Goal: Contribute content: Contribute content

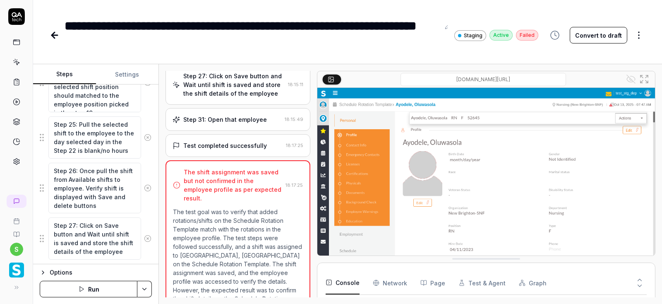
scroll to position [1081, 0]
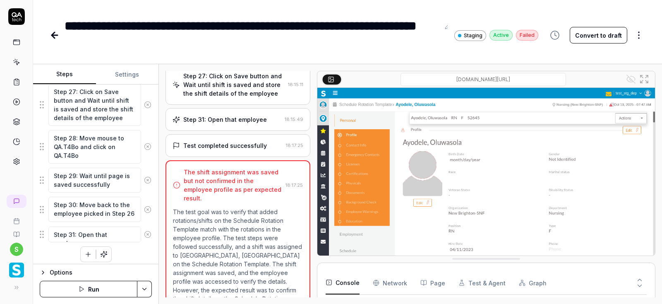
click at [87, 253] on button "button" at bounding box center [88, 254] width 15 height 15
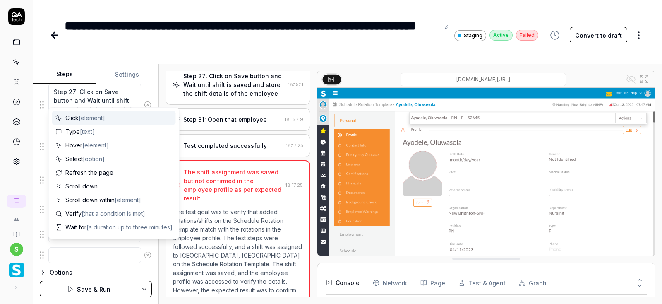
click at [80, 253] on textarea at bounding box center [94, 255] width 93 height 16
type textarea "*"
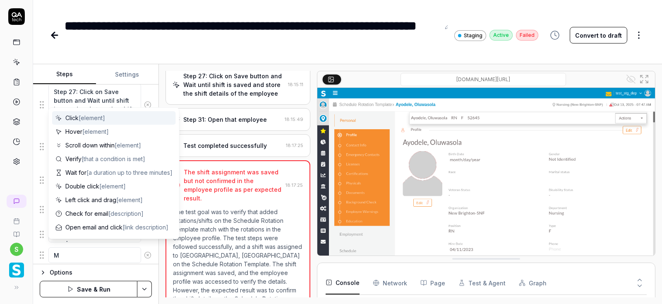
type textarea "Mo"
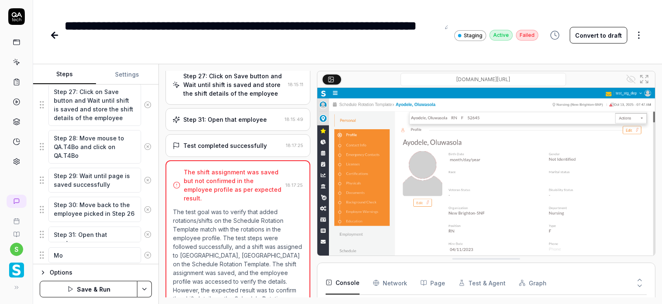
type textarea "*"
type textarea "Mov"
type textarea "*"
type textarea "Move"
type textarea "*"
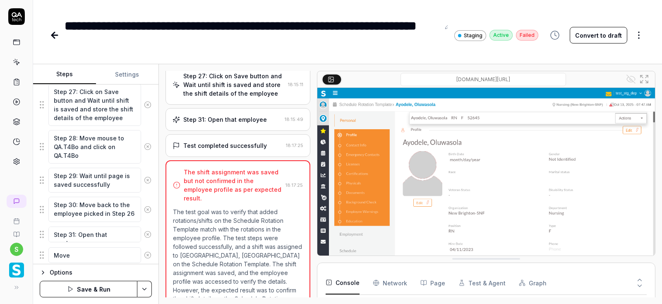
type textarea "Move"
type textarea "*"
type textarea "Move m"
type textarea "*"
type textarea "Move mo"
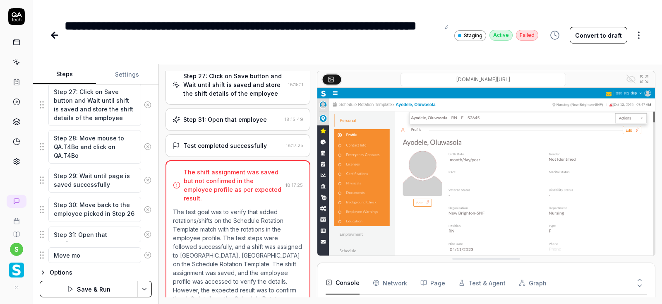
type textarea "*"
type textarea "Move mou"
type textarea "*"
type textarea "Move mous"
type textarea "*"
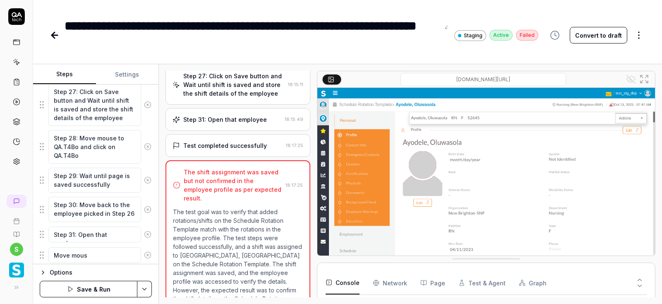
type textarea "Move mouse"
type textarea "*"
type textarea "Move mouse"
type textarea "*"
type textarea "Move mouse t"
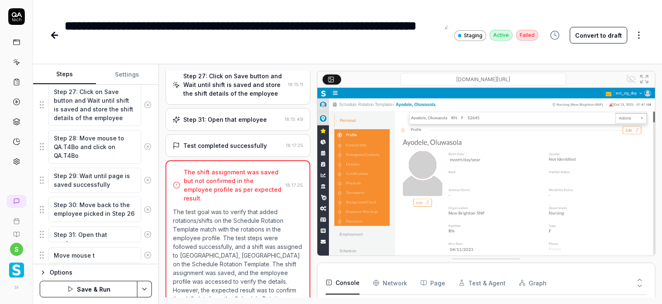
type textarea "*"
type textarea "Move mouse to"
type textarea "*"
type textarea "Move mouse to"
type textarea "*"
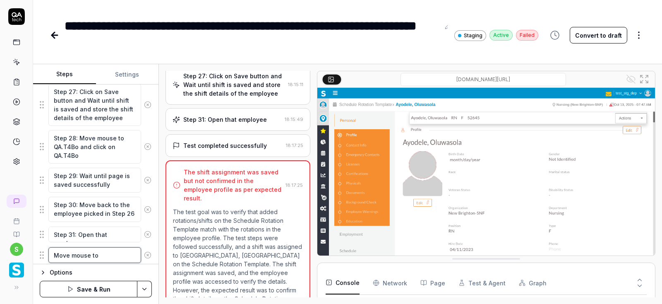
type textarea "Move mouse to s"
type textarea "*"
type textarea "Move mouse to sc"
type textarea "*"
type textarea "Move mouse to sch"
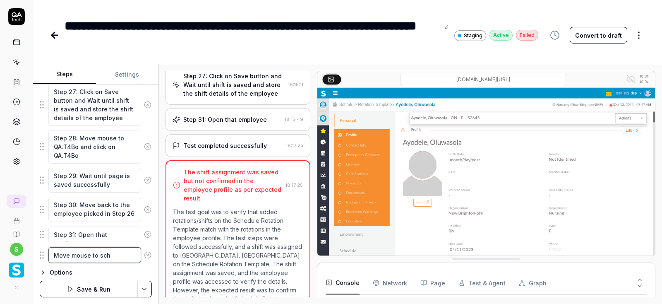
type textarea "*"
type textarea "Move mouse to sche"
type textarea "*"
type textarea "Move mouse to sched"
type textarea "*"
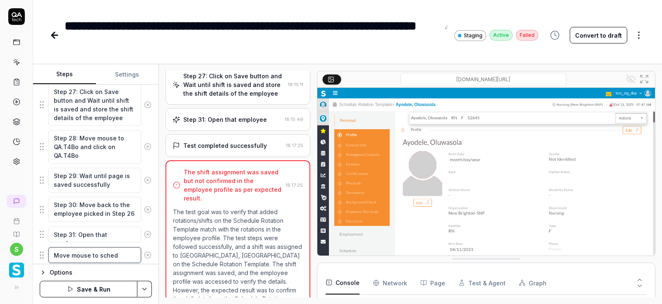
type textarea "Move mouse to schedu"
type textarea "*"
type textarea "Move mouse to schedul"
type textarea "*"
type textarea "Move mouse to schedule"
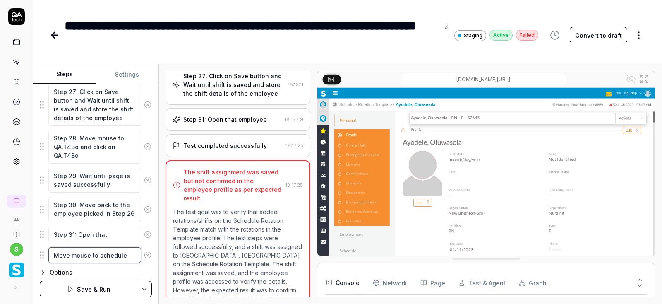
type textarea "*"
type textarea "Move mouse to schedule-"
type textarea "*"
type textarea "Move mouse to schedule->"
type textarea "*"
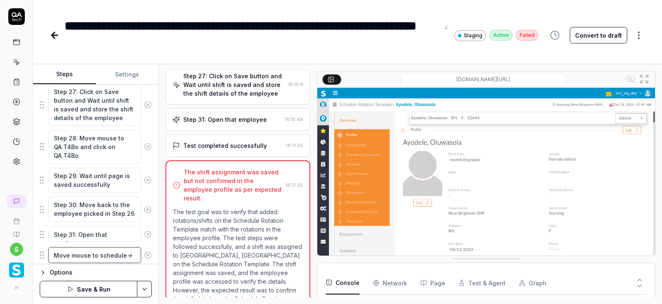
type textarea "Move mouse to schedule->R"
type textarea "*"
type textarea "Move mouse to schedule->Ro"
type textarea "*"
type textarea "Move mouse to schedule->Rot"
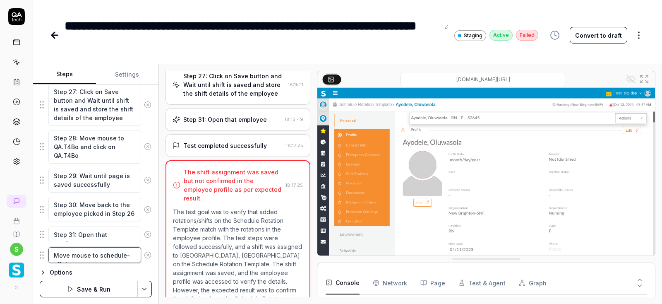
type textarea "*"
type textarea "Move mouse to schedule->Rota"
type textarea "*"
type textarea "Move mouse to schedule->Rotat"
type textarea "*"
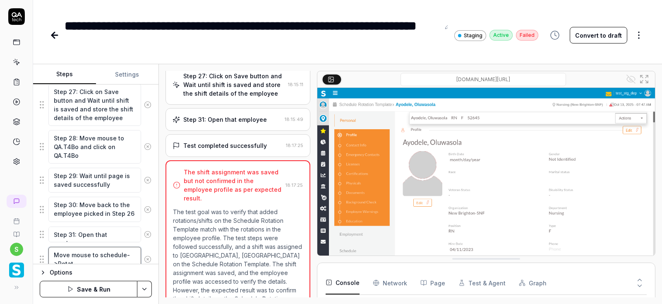
type textarea "Move mouse to schedule->Rotati"
type textarea "*"
type textarea "Move mouse to schedule->Rotatio"
type textarea "*"
type textarea "Move mouse to schedule->Rotation"
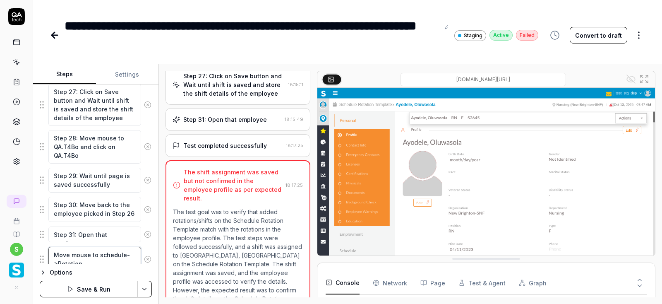
scroll to position [1110, 0]
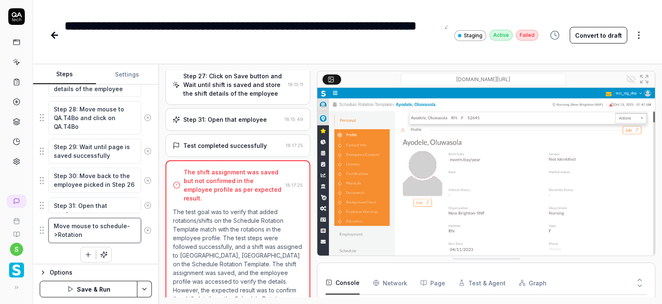
type textarea "*"
type textarea "Move mouse to schedule->Rotation"
type textarea "*"
type textarea "Move mouse to schedule->Rotation a"
type textarea "*"
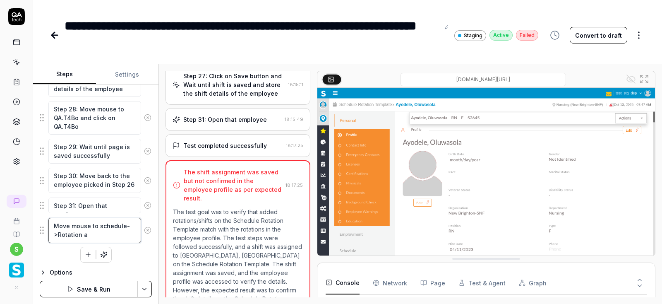
type textarea "Move mouse to schedule->Rotation an"
type textarea "*"
type textarea "Move mouse to schedule->Rotation and"
type textarea "*"
type textarea "Move mouse to schedule->Rotation and"
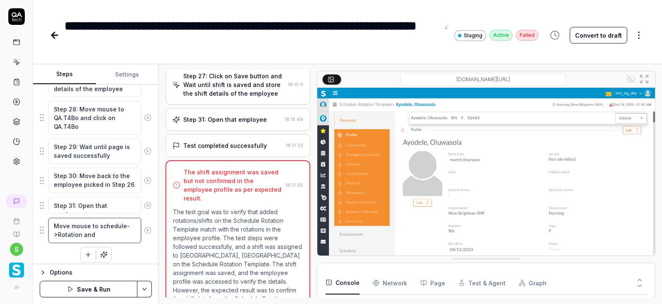
type textarea "*"
type textarea "Move mouse to schedule->Rotation and c"
type textarea "*"
type textarea "Move mouse to schedule->Rotation and cl"
type textarea "*"
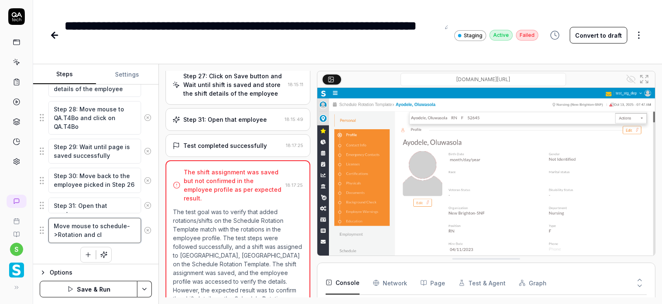
type textarea "Move mouse to schedule->Rotation and cli"
type textarea "*"
type textarea "Move mouse to schedule->Rotation and clic"
type textarea "*"
type textarea "Move mouse to schedule->Rotation and click"
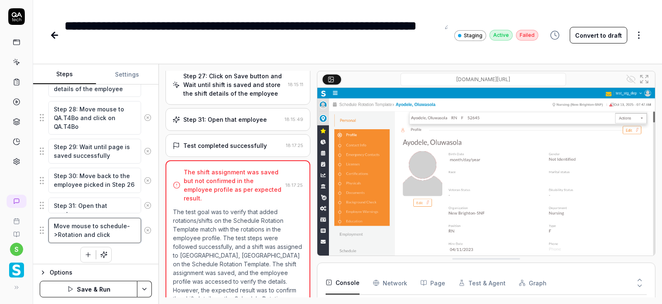
type textarea "*"
type textarea "Move mouse to schedule->Rotation and click"
type textarea "*"
type textarea "Move mouse to schedule->Rotation and click o"
type textarea "*"
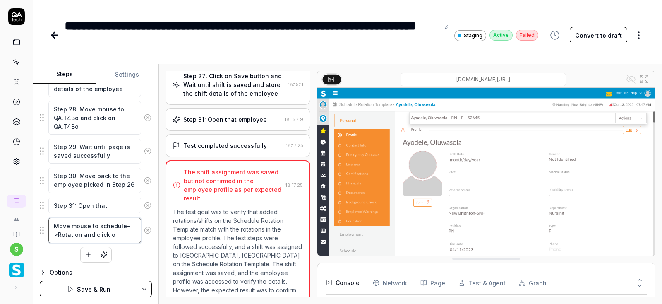
type textarea "Move mouse to schedule->Rotation and click on"
type textarea "*"
type textarea "Move mouse to schedule->Rotation and click on"
type textarea "*"
type textarea "Move mouse to schedule->Rotation and click on R"
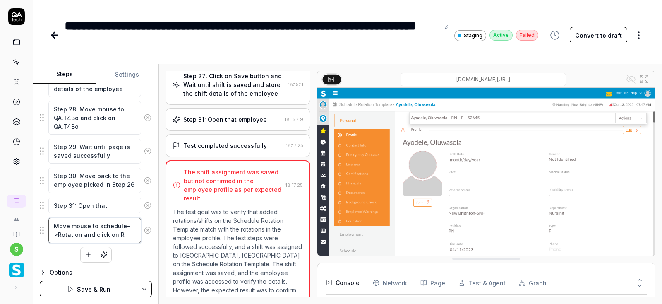
type textarea "*"
type textarea "Move mouse to schedule->Rotation and click on Ro"
type textarea "*"
type textarea "Move mouse to schedule->Rotation and click on Rot"
type textarea "*"
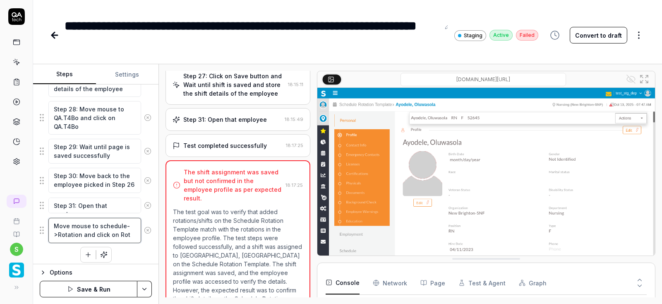
type textarea "Move mouse to schedule->Rotation and click on Rota"
type textarea "*"
type textarea "Move mouse to schedule->Rotation and click on Rotat"
type textarea "*"
type textarea "Move mouse to schedule->Rotation and click on Rotati"
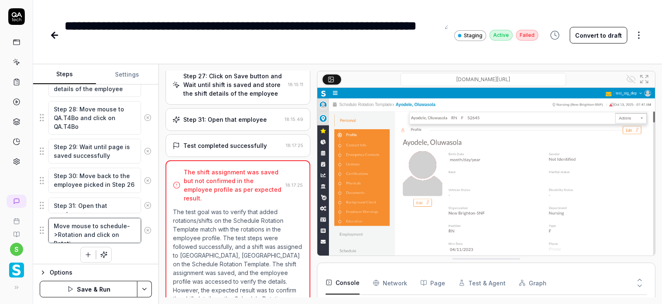
type textarea "*"
type textarea "Move mouse to schedule->Rotation and click on Rotatio"
type textarea "*"
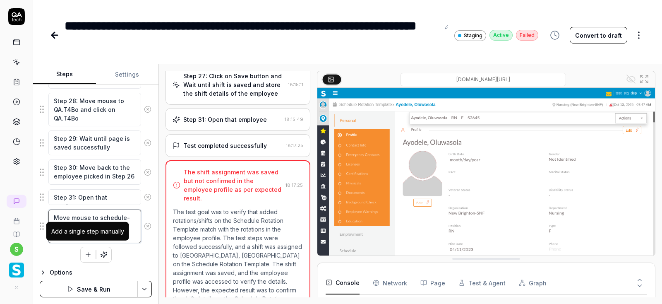
type textarea "Move mouse to schedule->Rotation and click on Rotation"
click at [90, 254] on button "button" at bounding box center [88, 254] width 15 height 15
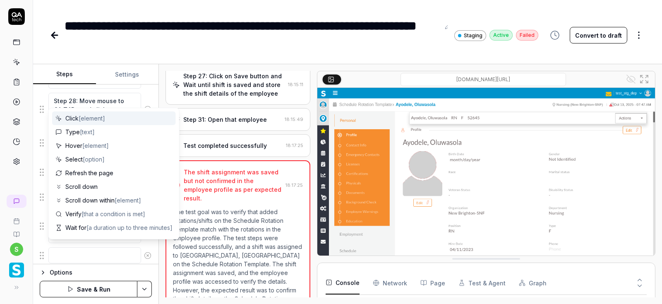
type textarea "*"
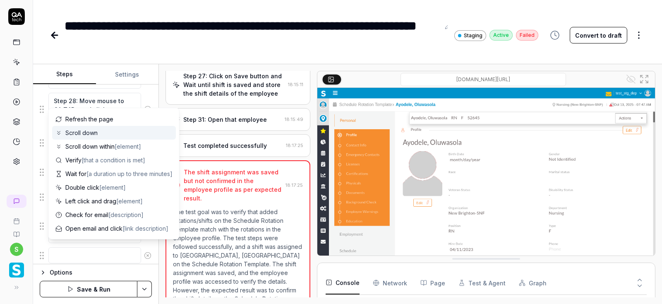
scroll to position [56, 0]
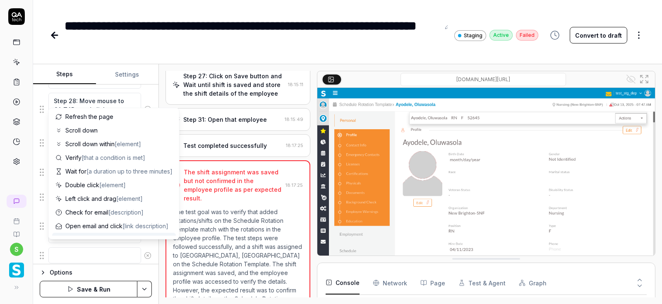
click at [74, 253] on textarea at bounding box center [94, 255] width 93 height 16
type textarea "M"
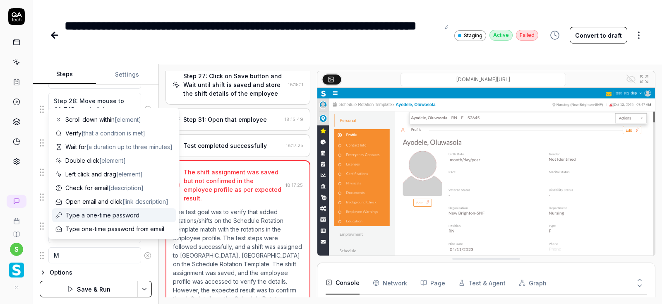
scroll to position [2, 0]
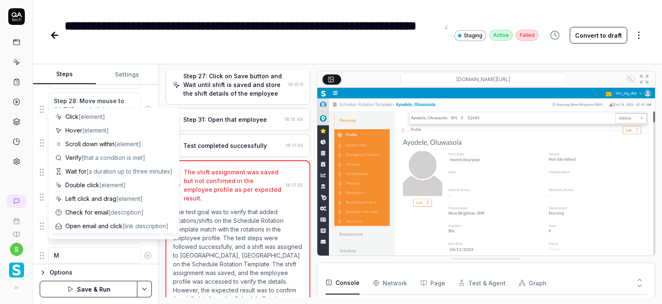
type textarea "*"
type textarea "Ma"
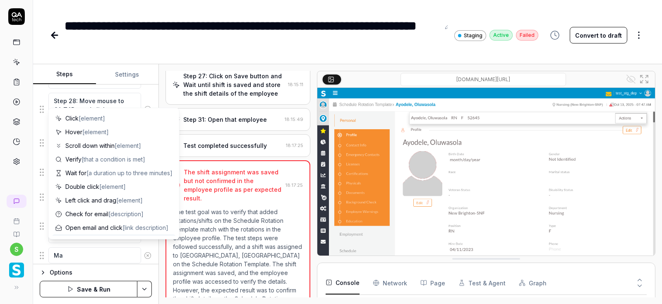
type textarea "*"
type textarea "Mak"
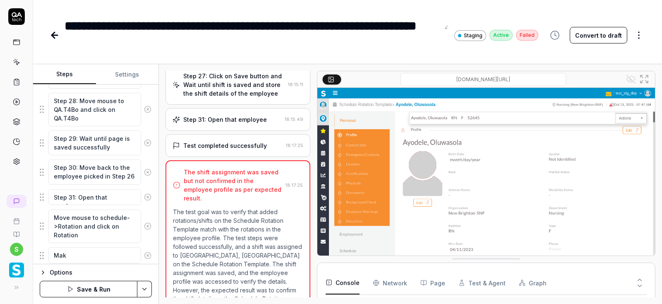
type textarea "*"
type textarea "Make"
type textarea "*"
type textarea "Make"
type textarea "*"
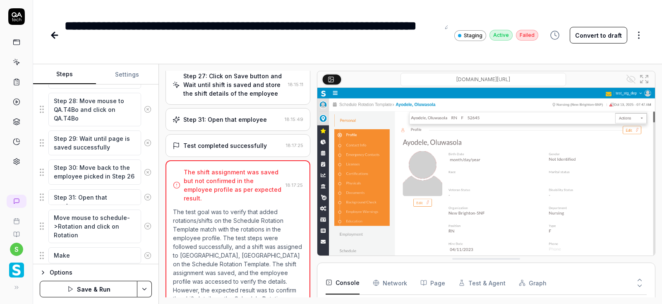
type textarea "Make s"
type textarea "*"
type textarea "Make su"
type textarea "*"
type textarea "Make sur"
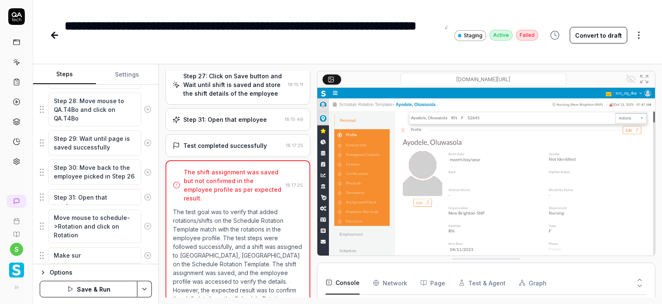
type textarea "*"
type textarea "Make sure"
click at [54, 214] on textarea "Move mouse to schedule->Rotation and click on Rotation" at bounding box center [94, 226] width 93 height 34
type textarea "*"
type textarea "SMove mouse to schedule->Rotation and click on Rotation"
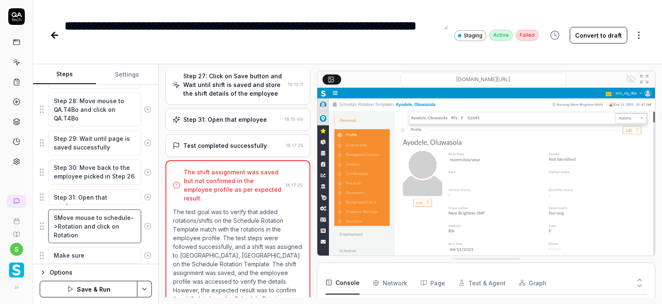
type textarea "*"
type textarea "StMove mouse to schedule->Rotation and click on Rotation"
type textarea "*"
type textarea "SteMove mouse to schedule->Rotation and click on Rotation"
type textarea "*"
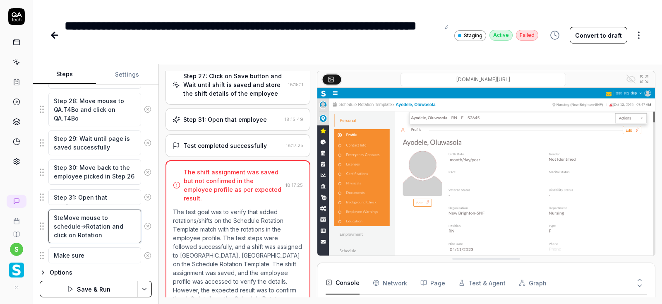
type textarea "StepMove mouse to schedule->Rotation and click on Rotation"
type textarea "*"
type textarea "Step Move mouse to schedule->Rotation and click on Rotation"
type textarea "*"
type textarea "Step 3Move mouse to schedule->Rotation and click on Rotation"
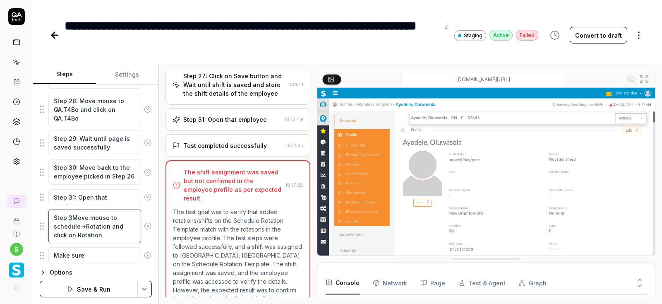
type textarea "*"
type textarea "Step 32Move mouse to schedule->Rotation and click on Rotation"
type textarea "*"
type textarea "Step 32:Move mouse to schedule->Rotation and click on Rotation"
type textarea "*"
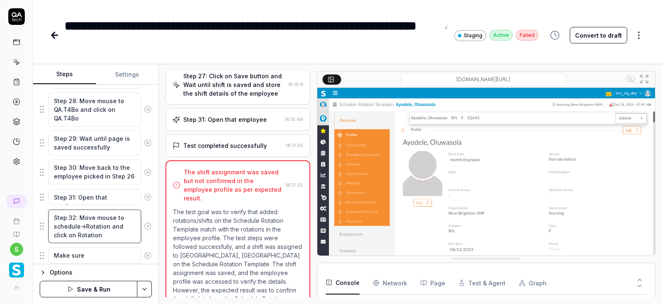
type textarea "Step 32: Move mouse to schedule->Rotation and click on Rotation"
click at [57, 250] on textarea "Make sure" at bounding box center [94, 255] width 93 height 16
type textarea "*"
type textarea "SMake sure"
type textarea "*"
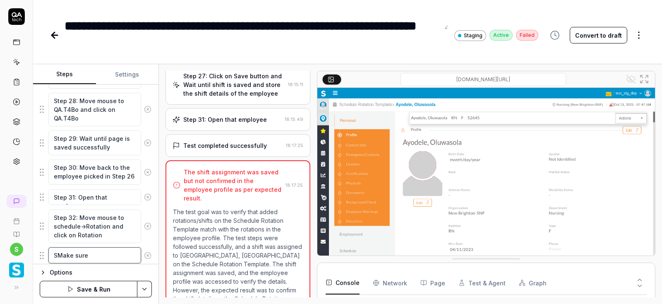
type textarea "StMake sure"
type textarea "*"
type textarea "SteMake sure"
type textarea "*"
type textarea "StepMake sure"
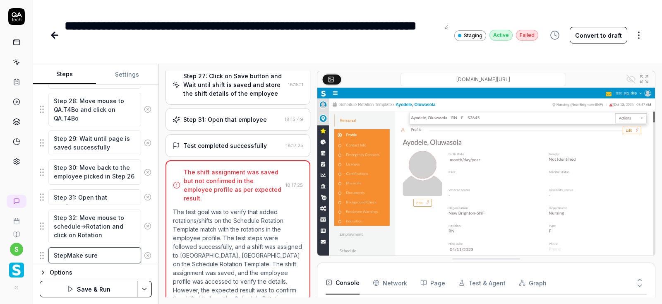
type textarea "*"
type textarea "Step Make sure"
type textarea "*"
type textarea "Step 3Make sure"
type textarea "*"
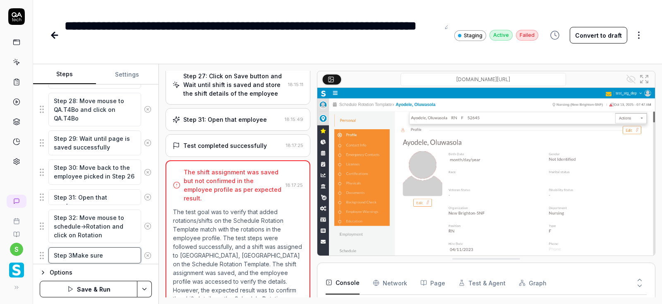
type textarea "Step 33Make sure"
type textarea "*"
type textarea "Step 33:Make sure"
type textarea "*"
type textarea "Step 33: Make sure"
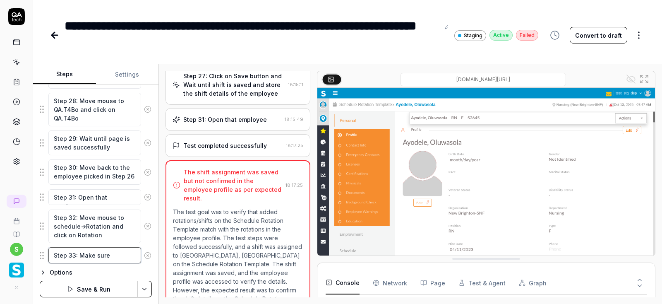
click at [121, 252] on textarea "Step 33: Make sure" at bounding box center [94, 255] width 93 height 16
type textarea "*"
type textarea "Step 33: Make sure"
type textarea "*"
type textarea "Step 33: Make sure R"
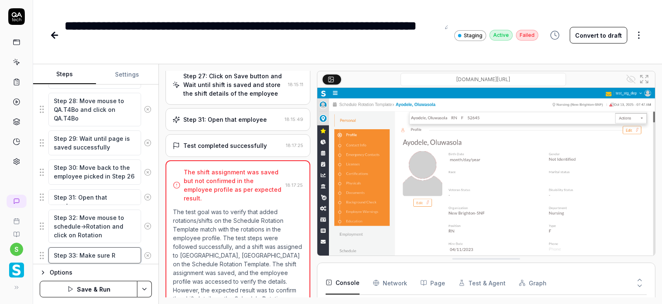
type textarea "*"
type textarea "Step 33: Make sure Ro"
type textarea "*"
type textarea "Step 33: Make sure Rot"
type textarea "*"
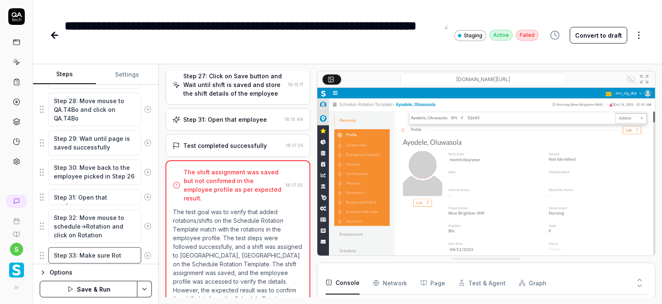
type textarea "Step 33: Make sure Rota"
type textarea "*"
type textarea "Step 33: Make sure Rotat"
type textarea "*"
type textarea "Step 33: Make sure Rotati"
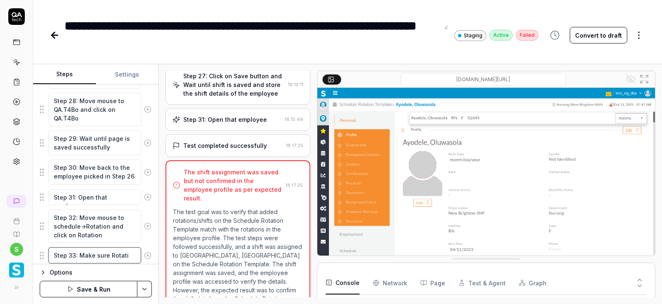
type textarea "*"
type textarea "Step 33: Make sure Rotatio"
type textarea "*"
type textarea "Step 33: Make sure Rotation"
type textarea "*"
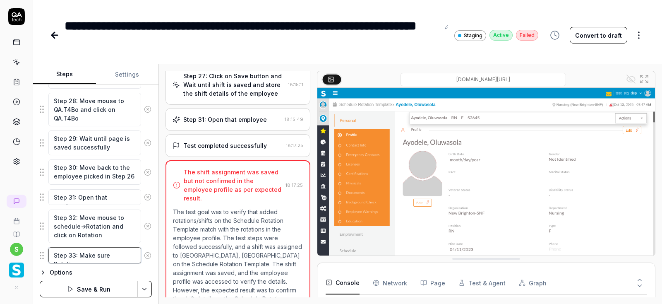
type textarea "Step 33: Make sure Rotation"
type textarea "*"
type textarea "Step 33: Make sure Rotation s"
type textarea "*"
type textarea "Step 33: Make sure Rotation se"
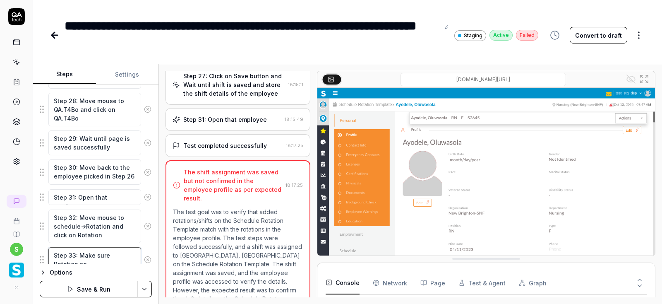
type textarea "*"
type textarea "Step 33: Make sure Rotation sec"
type textarea "*"
type textarea "Step 33: Make sure Rotation sect"
type textarea "*"
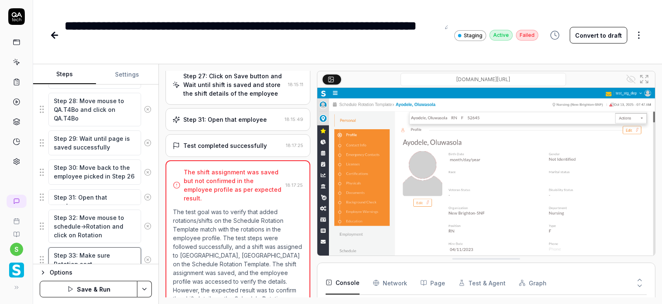
type textarea "Step 33: Make sure Rotation secti"
type textarea "*"
type textarea "Step 33: Make sure Rotation sectio"
type textarea "*"
type textarea "Step 33: Make sure Rotation section"
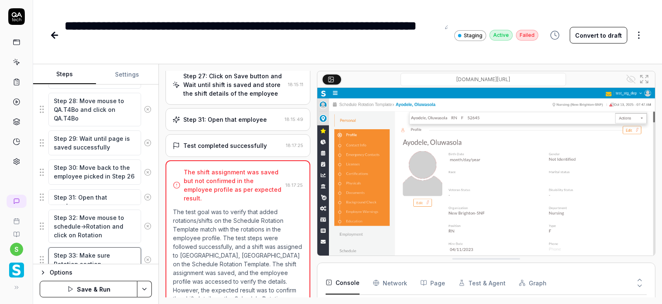
type textarea "*"
type textarea "Step 33: Make sure Rotation section"
type textarea "*"
type textarea "Step 33: Make sure Rotation section i"
type textarea "*"
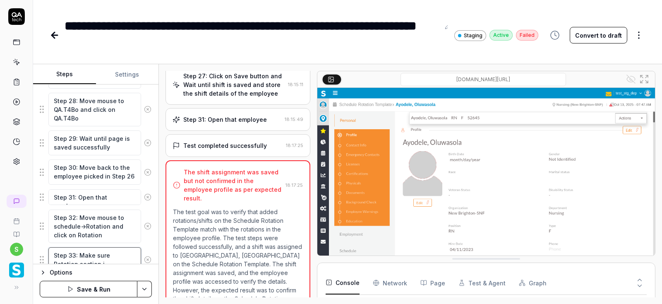
type textarea "Step 33: Make sure Rotation section is"
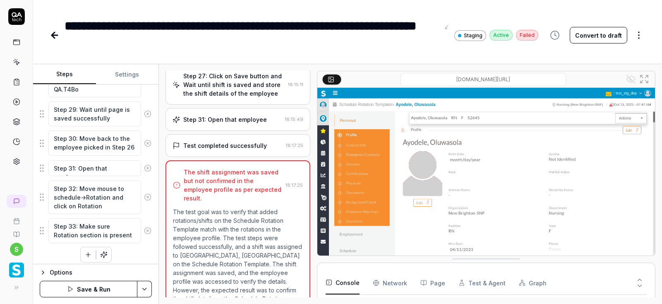
click at [90, 251] on icon "button" at bounding box center [87, 254] width 7 height 7
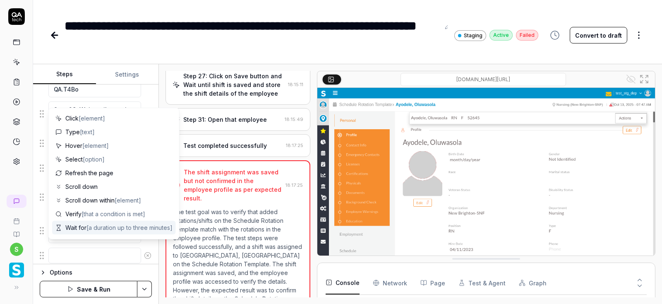
click at [79, 255] on textarea at bounding box center [94, 256] width 93 height 16
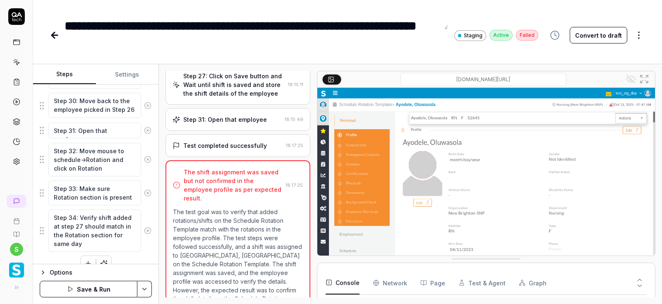
scroll to position [171, 0]
click at [144, 289] on html "**********" at bounding box center [331, 152] width 662 height 304
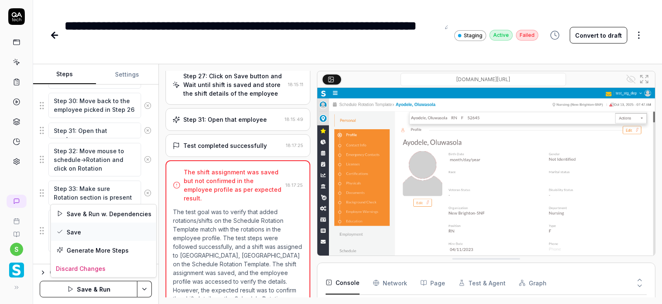
click at [77, 232] on div "Save" at bounding box center [104, 232] width 106 height 18
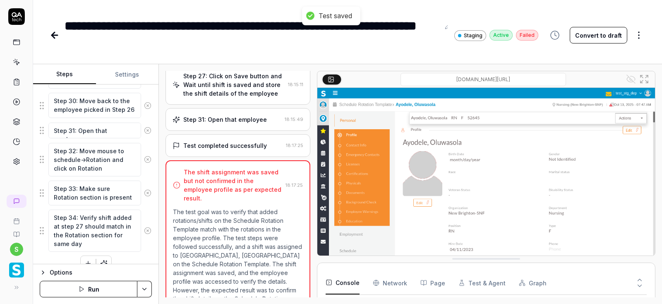
scroll to position [935, 0]
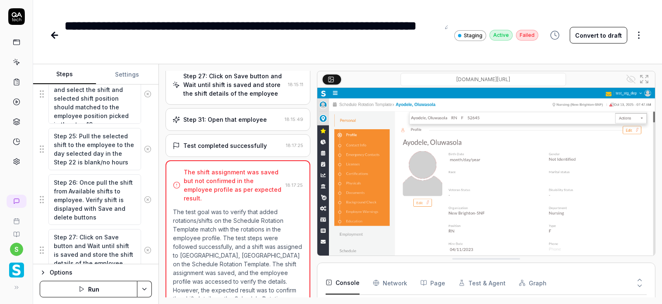
click at [102, 286] on button "Run" at bounding box center [89, 289] width 98 height 17
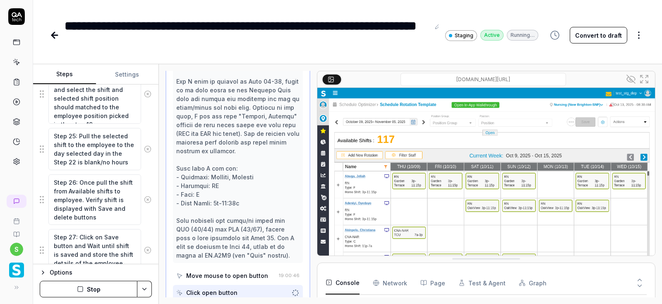
scroll to position [586, 0]
